Goal: Task Accomplishment & Management: Manage account settings

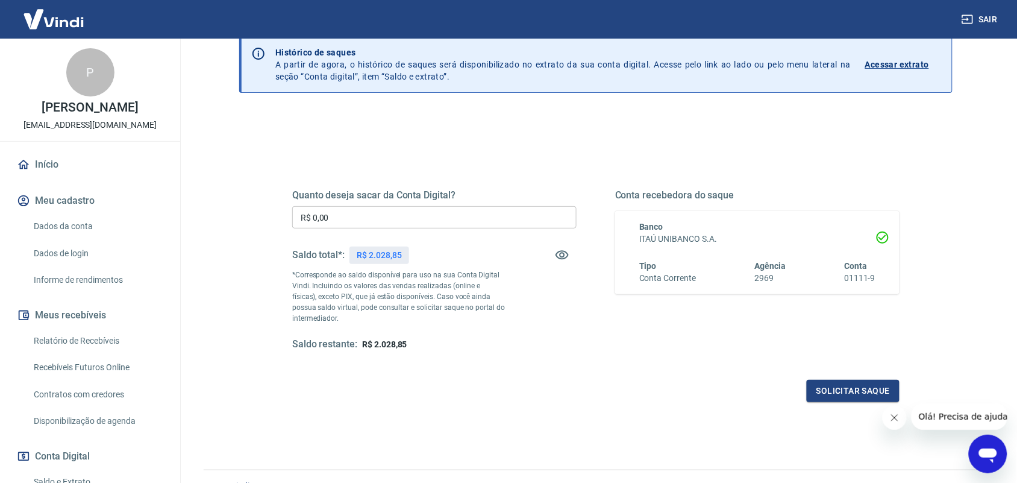
scroll to position [75, 0]
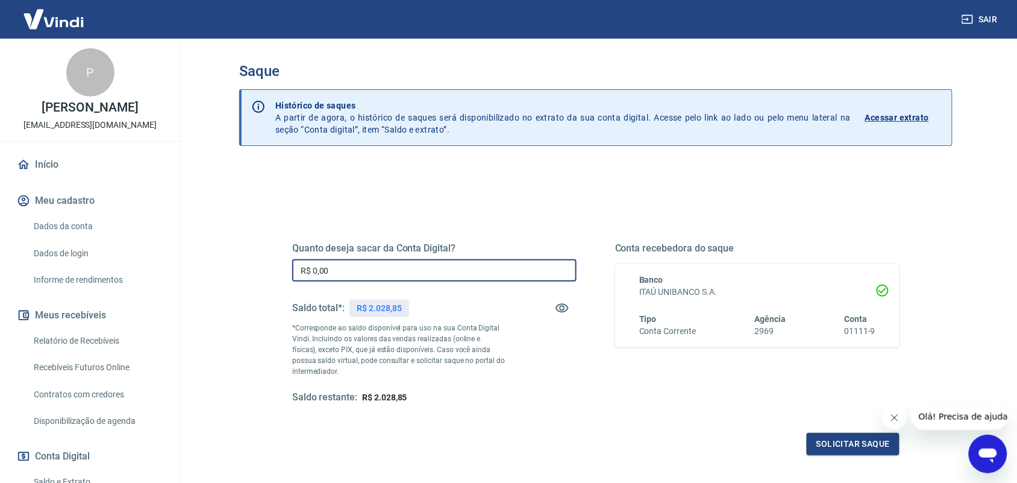
click at [417, 277] on input "R$ 0,00" at bounding box center [434, 270] width 284 height 22
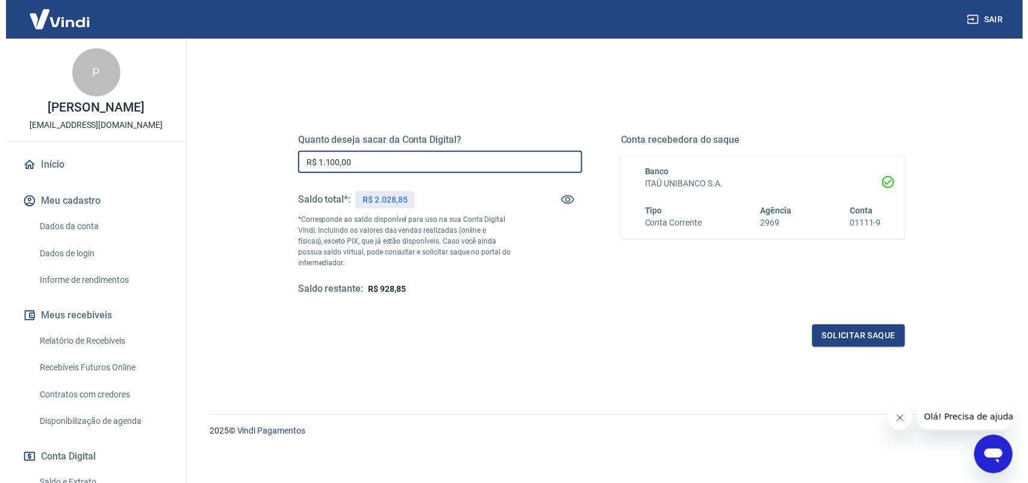
scroll to position [113, 0]
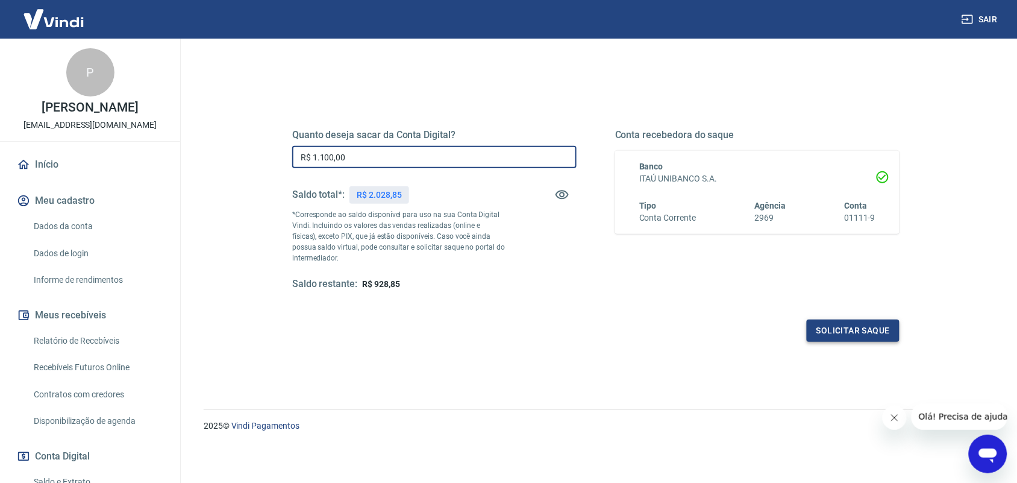
type input "R$ 1.100,00"
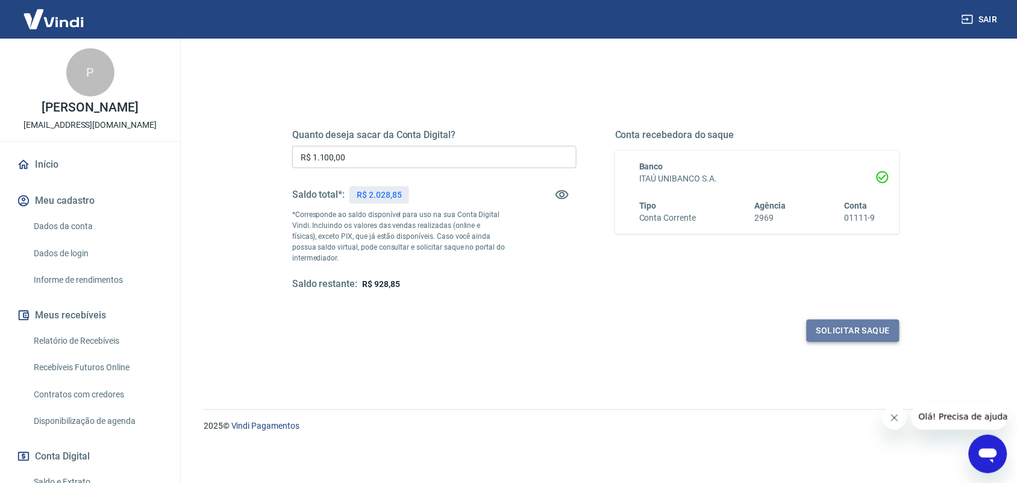
click at [842, 335] on button "Solicitar saque" at bounding box center [853, 330] width 93 height 22
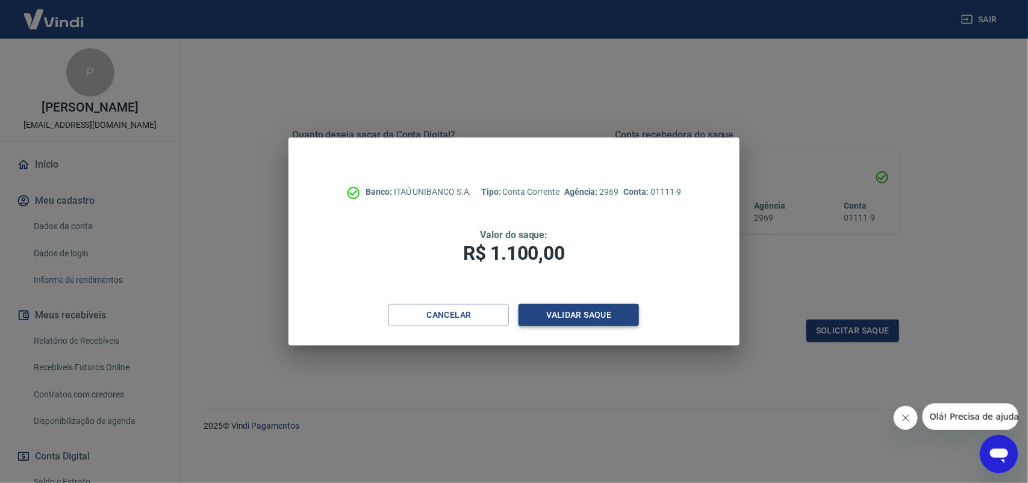
click at [581, 322] on button "Validar saque" at bounding box center [579, 315] width 120 height 22
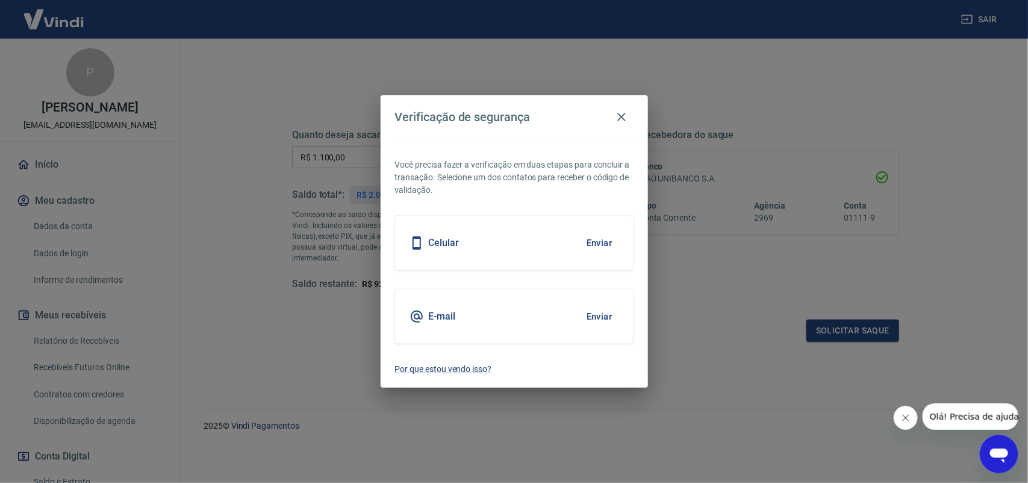
click at [598, 246] on button "Enviar" at bounding box center [599, 242] width 39 height 25
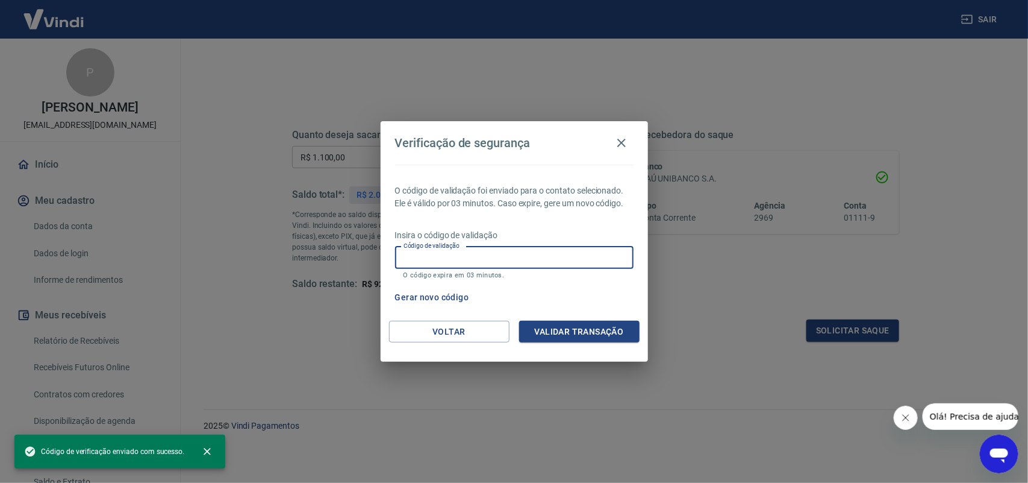
click at [592, 256] on input "Código de validação" at bounding box center [514, 257] width 239 height 22
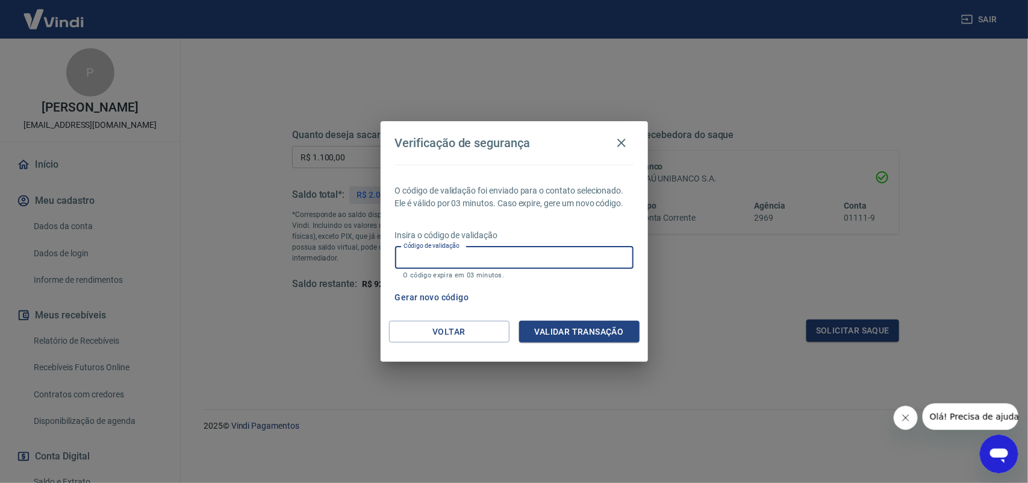
click at [592, 265] on input "Código de validação" at bounding box center [514, 257] width 239 height 22
click at [619, 265] on input "Código de validação" at bounding box center [514, 257] width 239 height 22
click at [628, 261] on input "Código de validação" at bounding box center [514, 257] width 239 height 22
click at [837, 255] on div "Verificação de segurança O código de validação foi enviado para o contato selec…" at bounding box center [514, 241] width 1028 height 483
click at [511, 257] on input "Código de validação" at bounding box center [514, 257] width 239 height 22
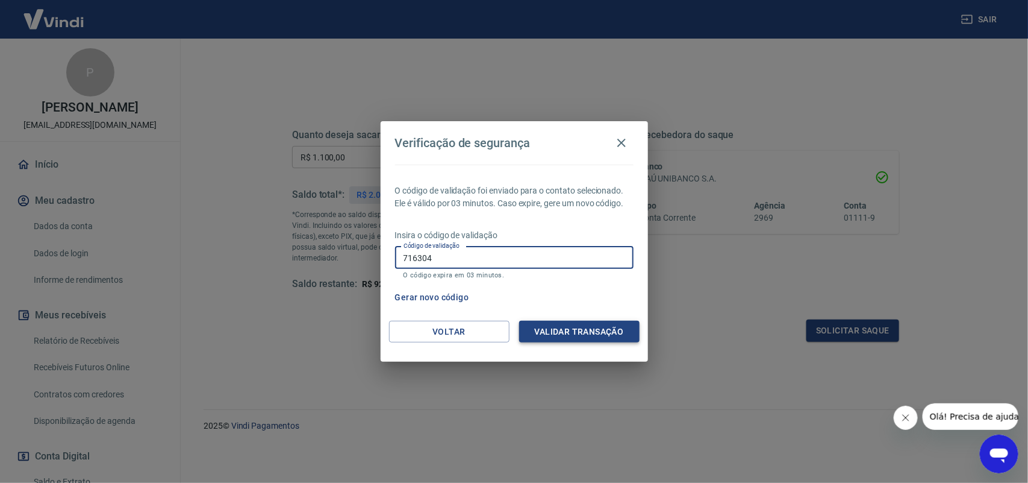
type input "716304"
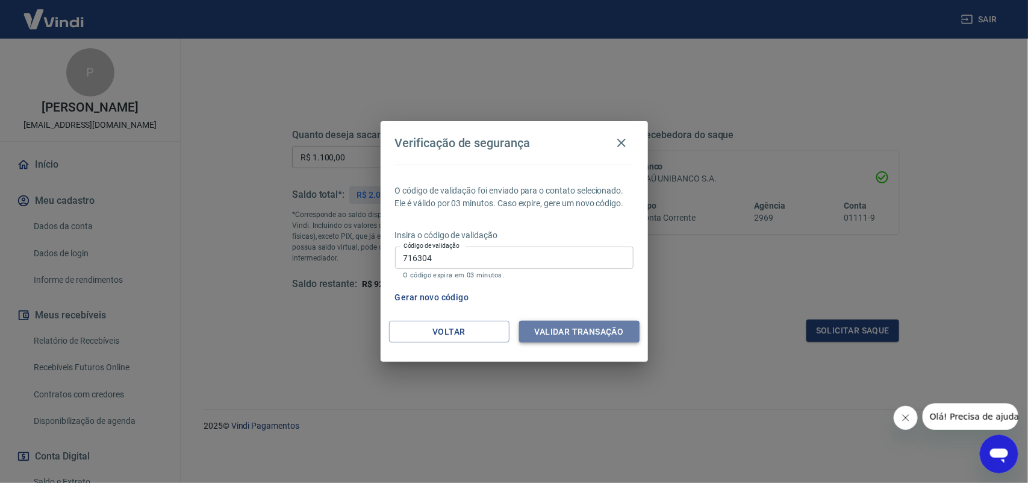
click at [571, 325] on button "Validar transação" at bounding box center [579, 332] width 120 height 22
